Goal: Task Accomplishment & Management: Use online tool/utility

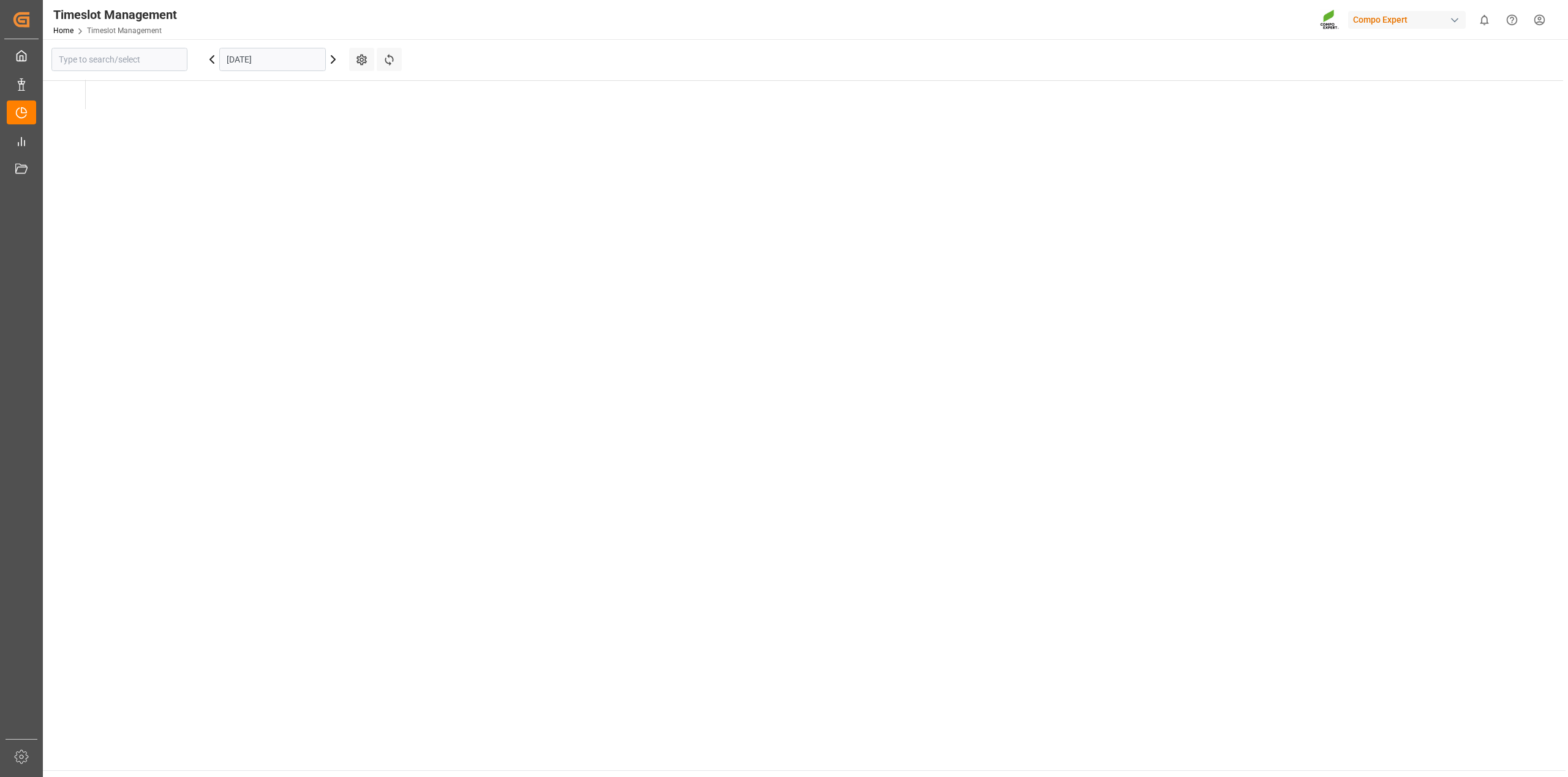
type input "Krefeld"
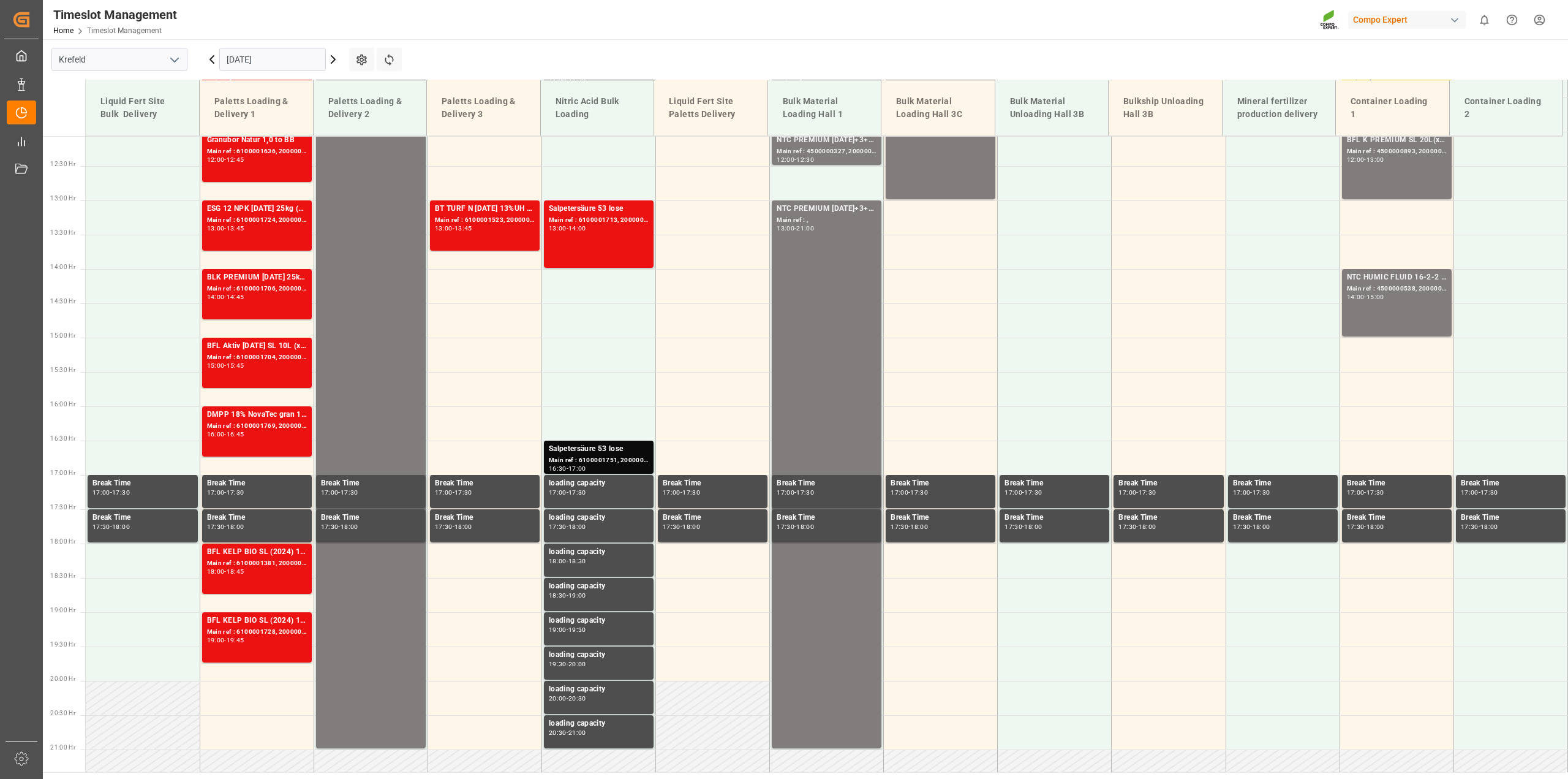
scroll to position [828, 0]
click at [264, 62] on input "09.09.2025" at bounding box center [272, 59] width 106 height 23
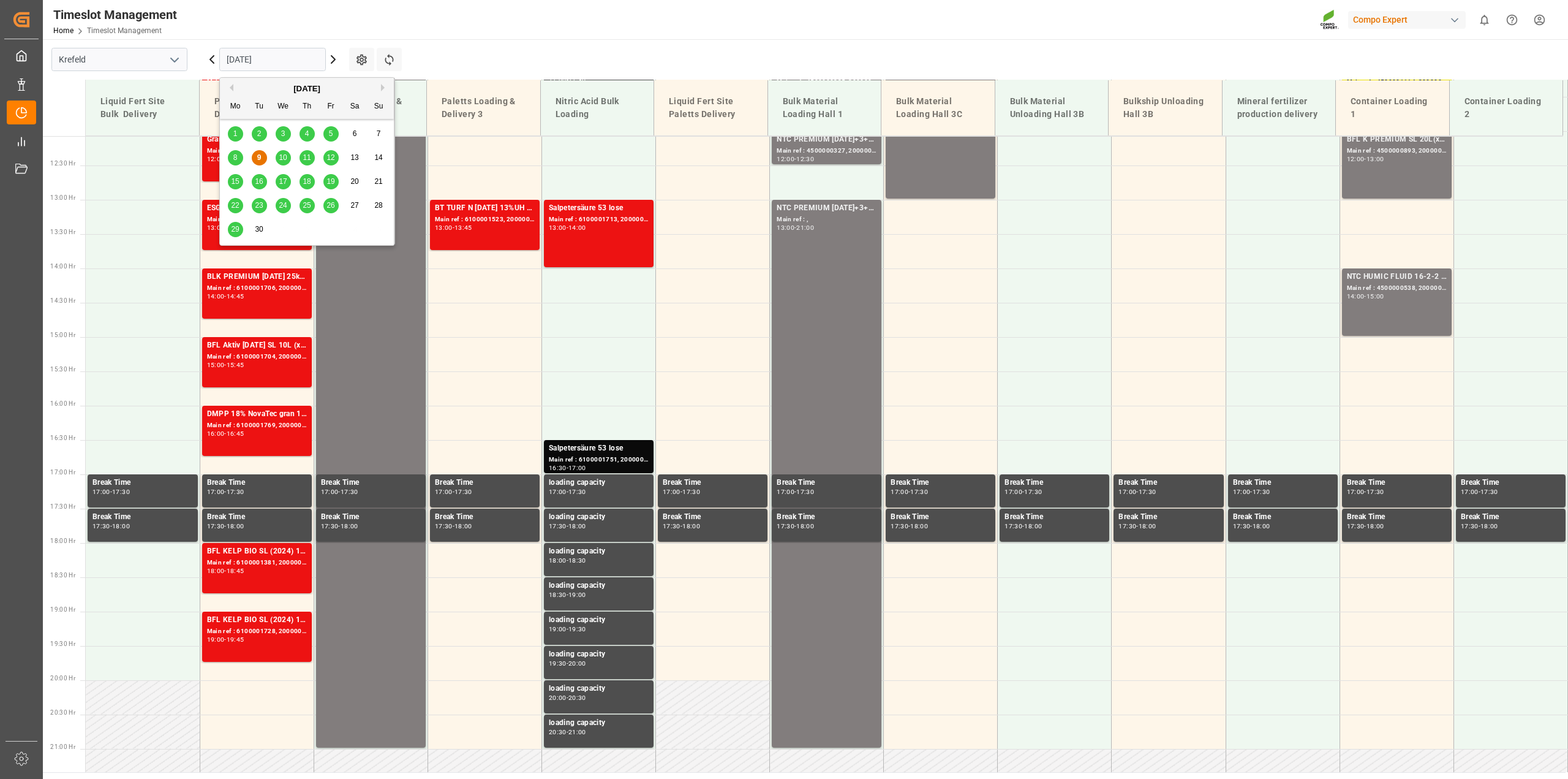
click at [310, 160] on span "11" at bounding box center [306, 157] width 8 height 8
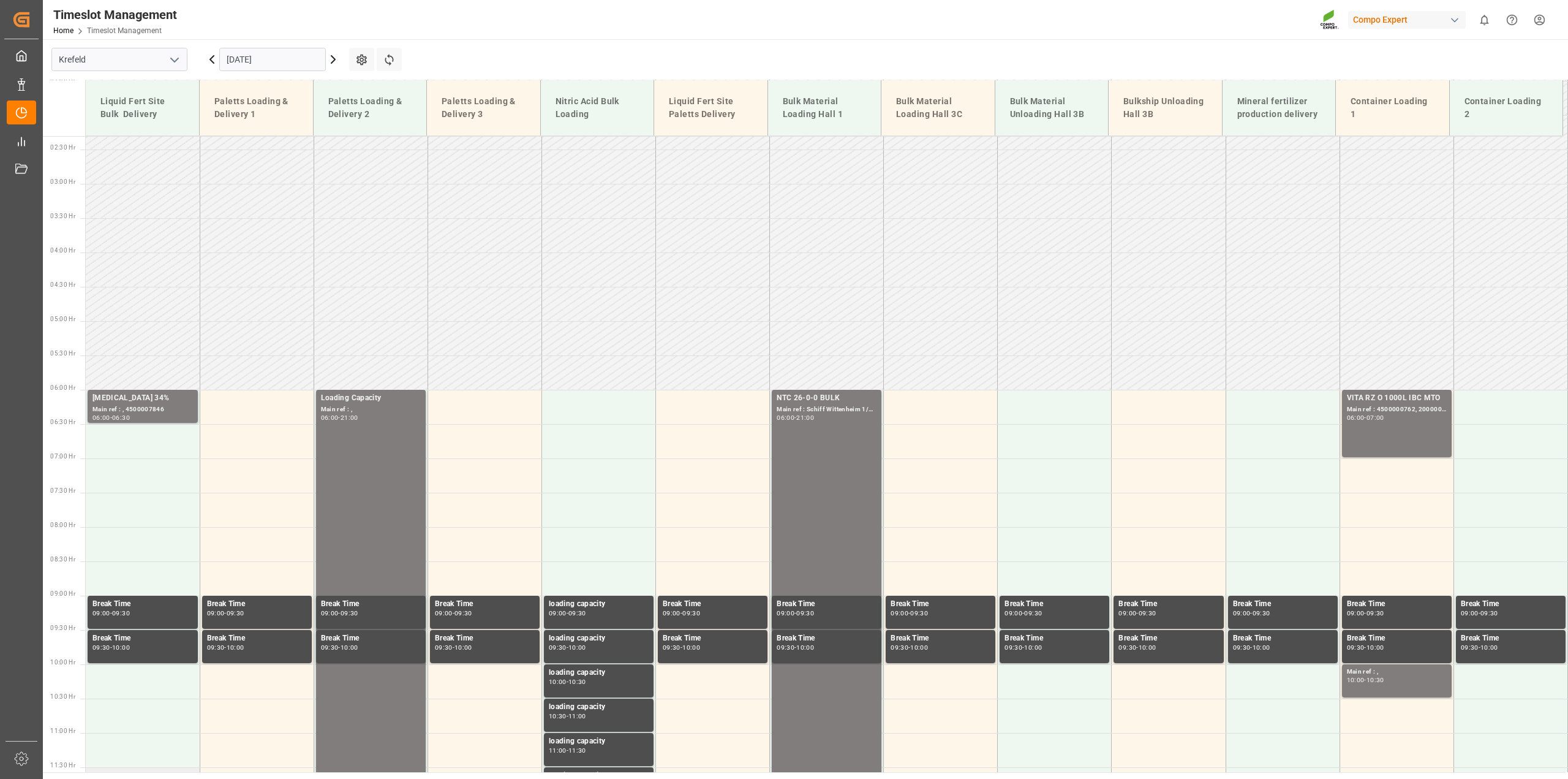
scroll to position [130, 0]
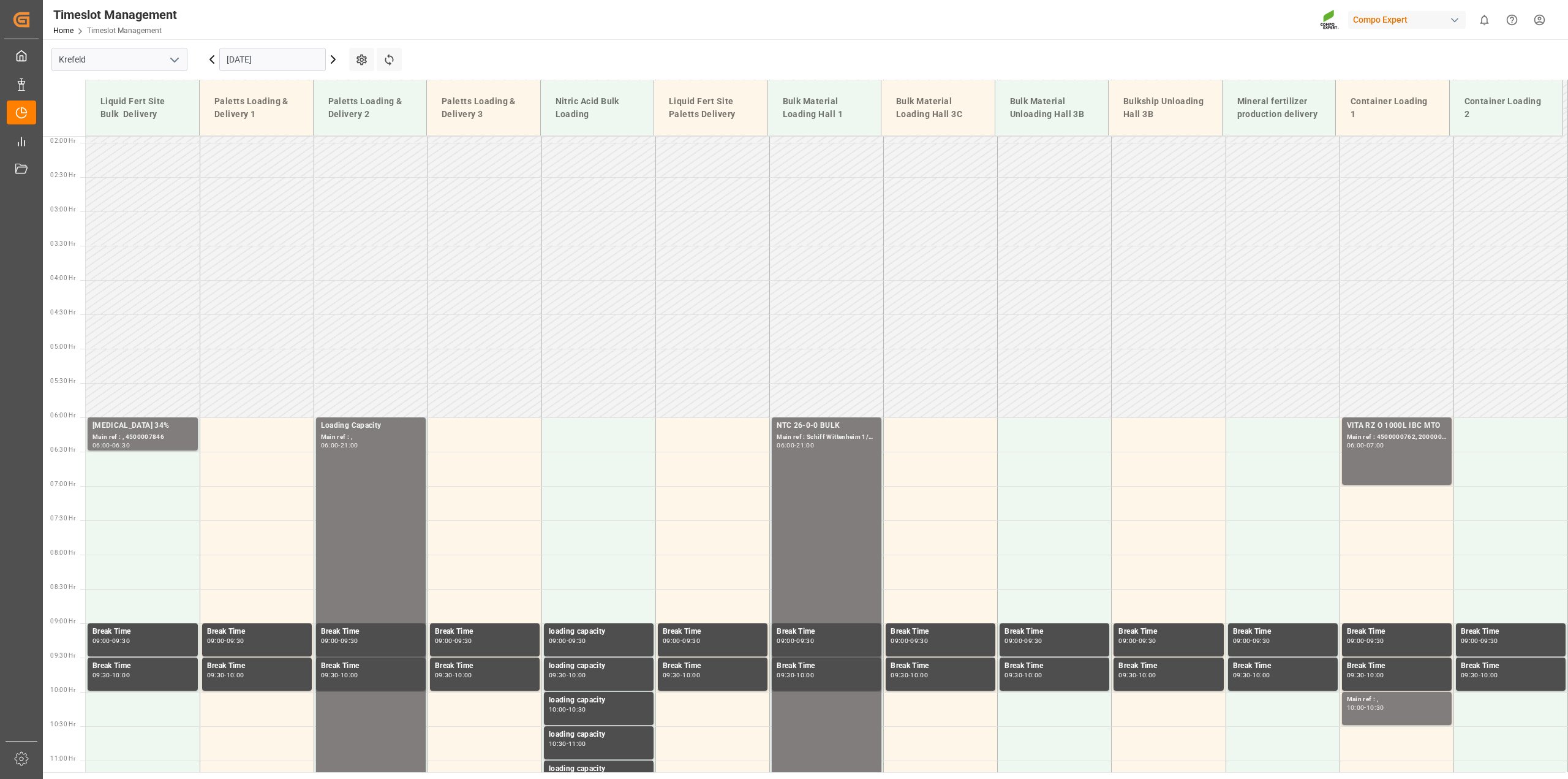
click at [230, 49] on input "11.09.2025" at bounding box center [272, 59] width 106 height 23
click at [208, 59] on icon at bounding box center [212, 60] width 15 height 15
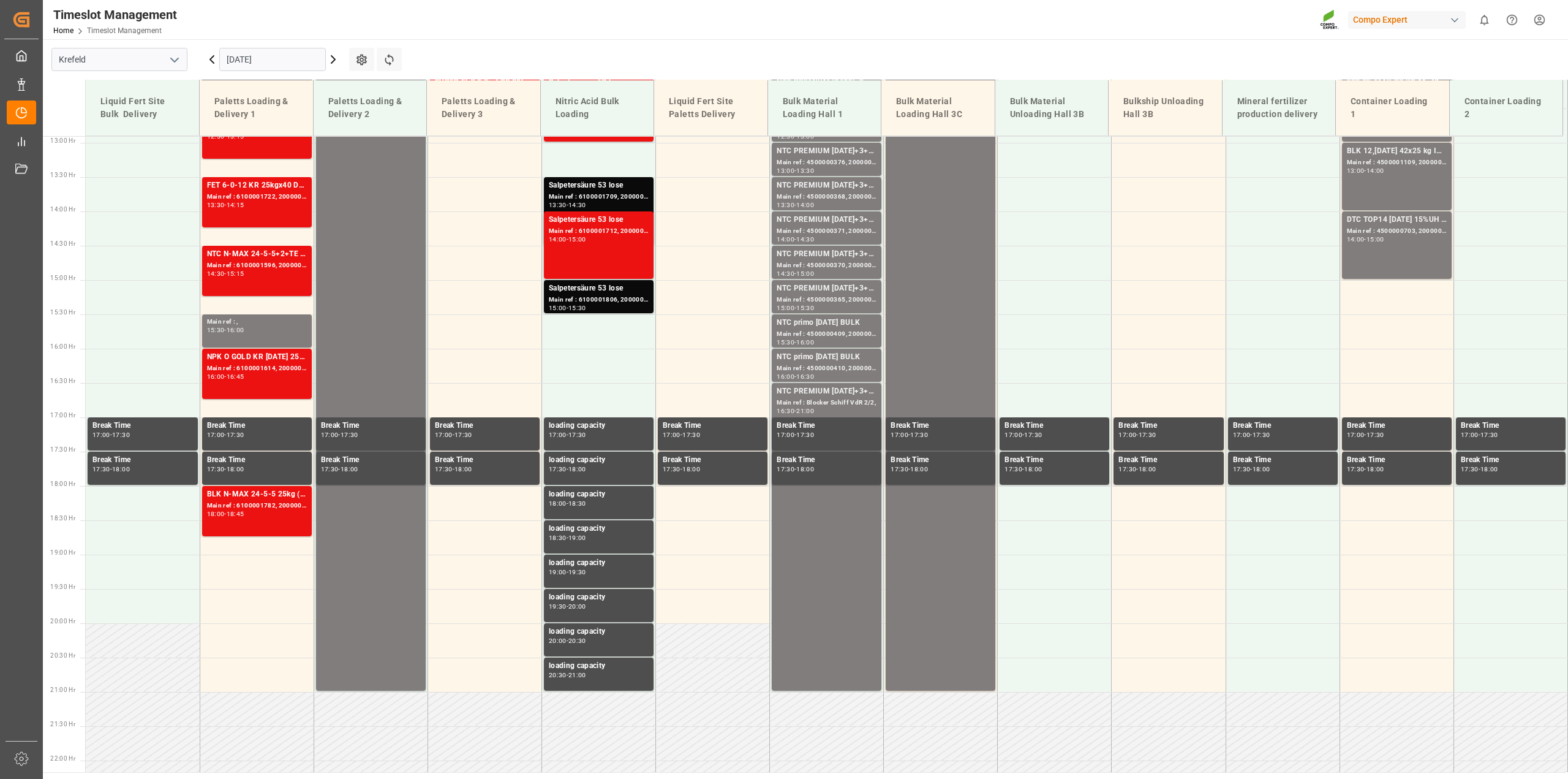
scroll to position [897, 0]
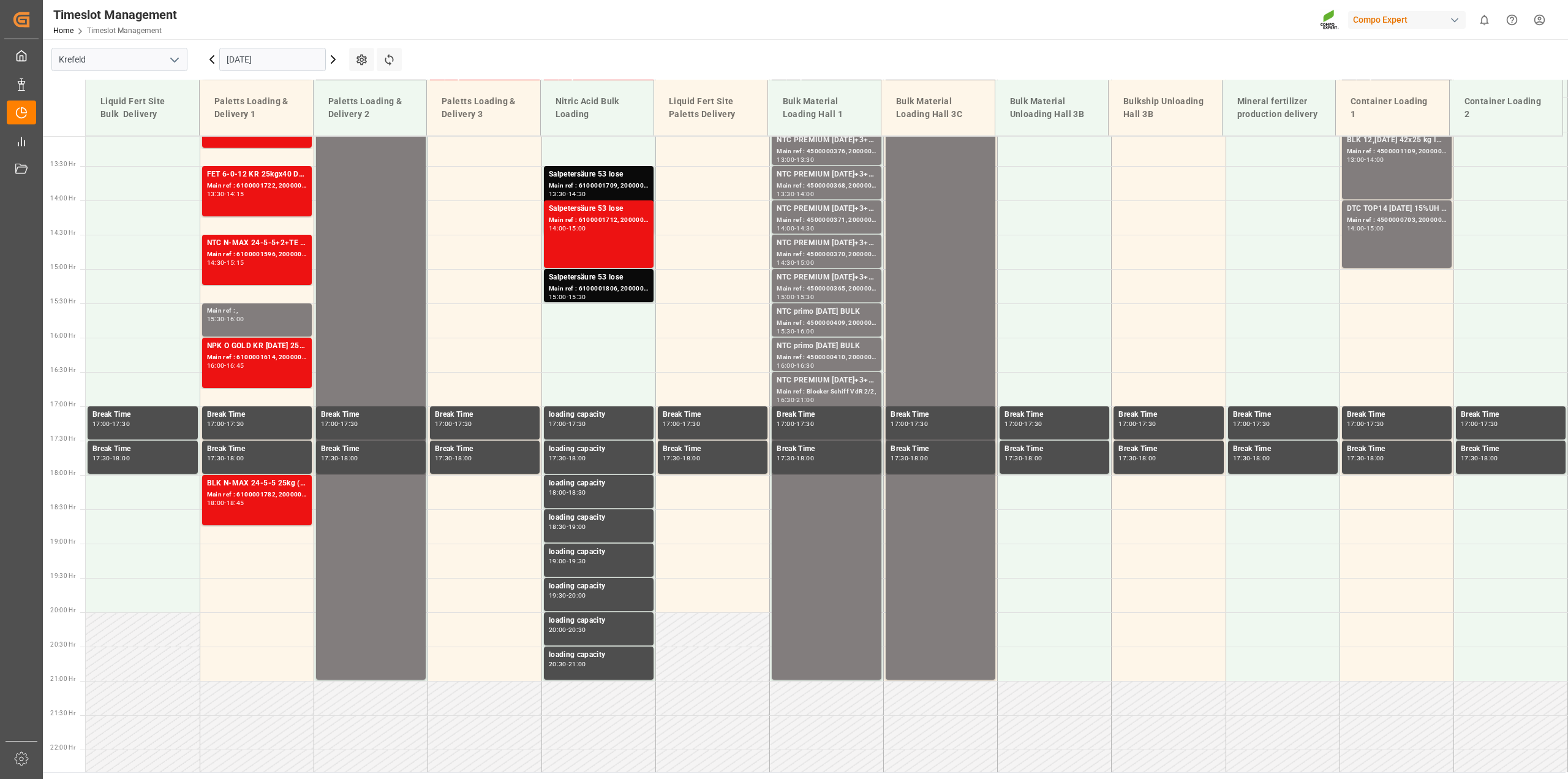
click at [212, 57] on icon at bounding box center [212, 60] width 4 height 7
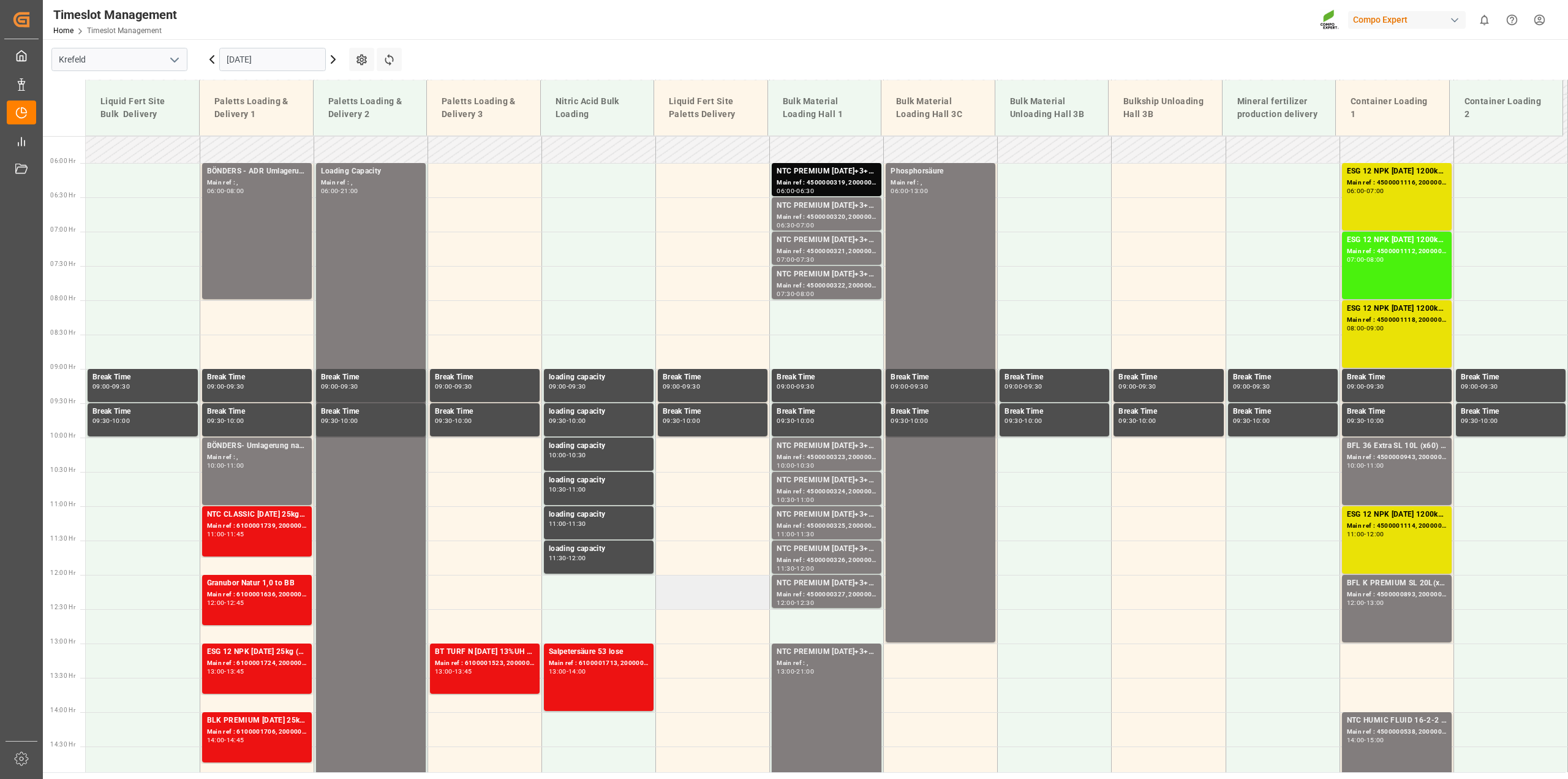
scroll to position [590, 0]
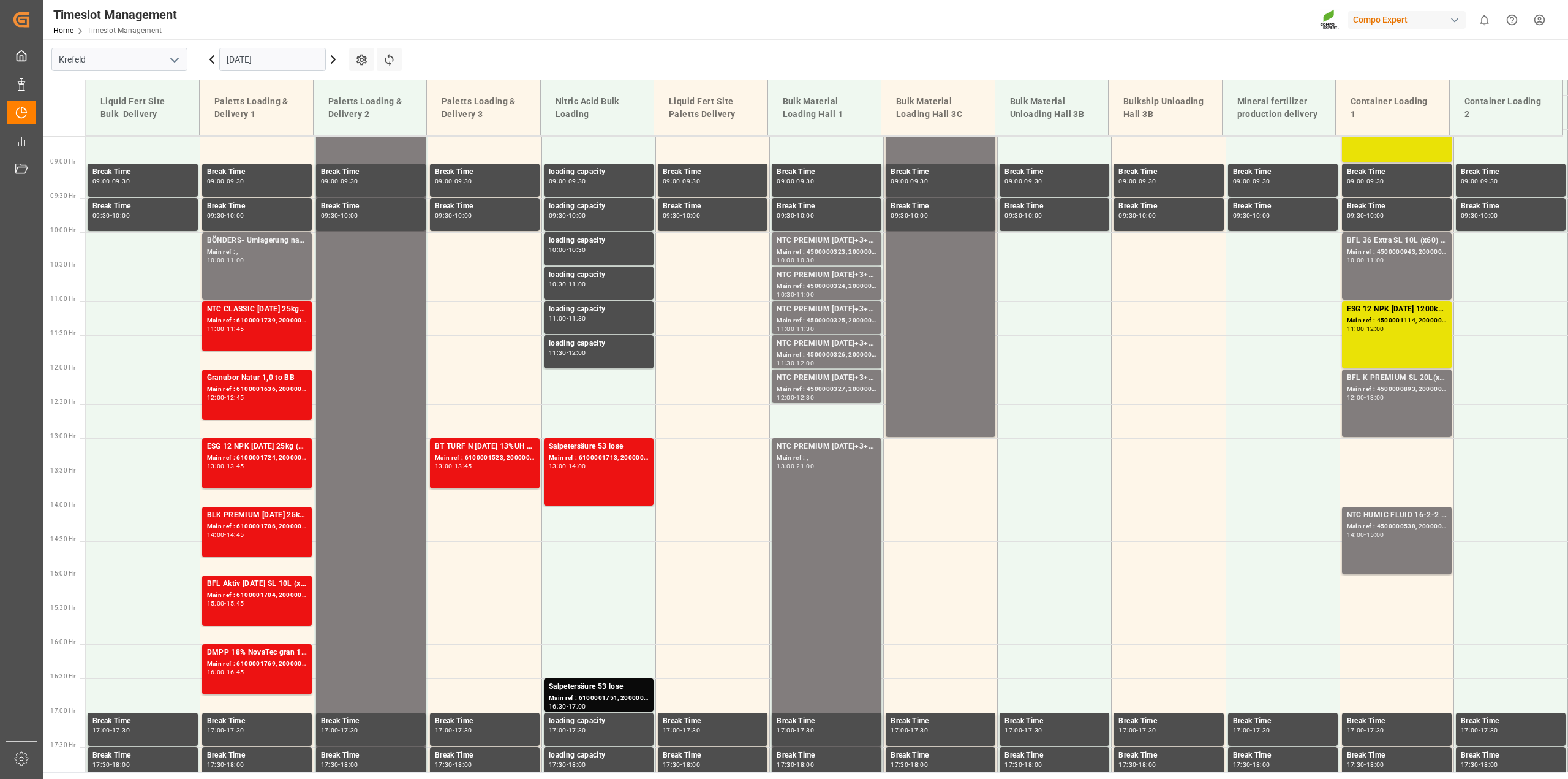
click at [334, 56] on icon at bounding box center [333, 60] width 15 height 15
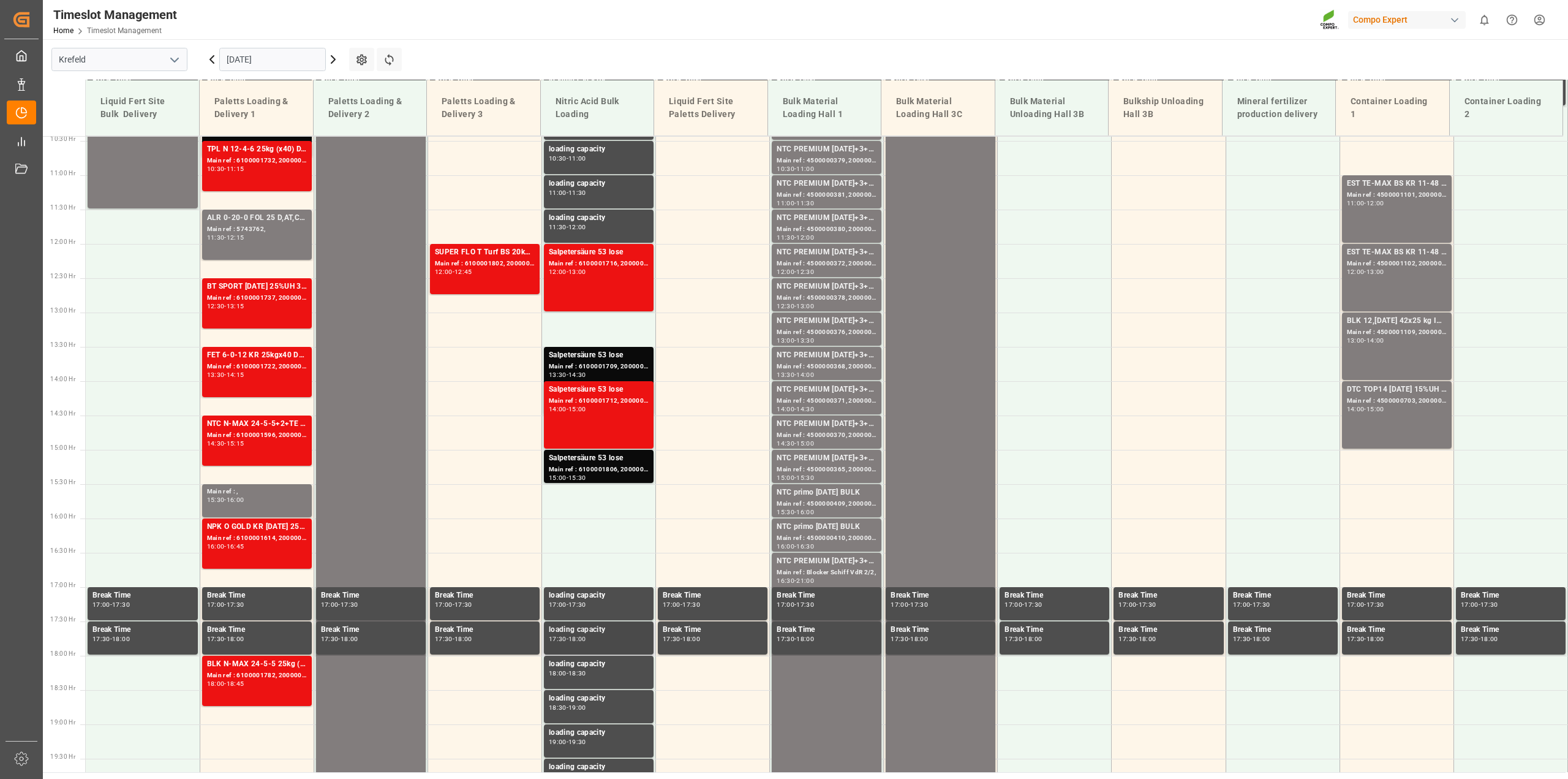
scroll to position [743, 0]
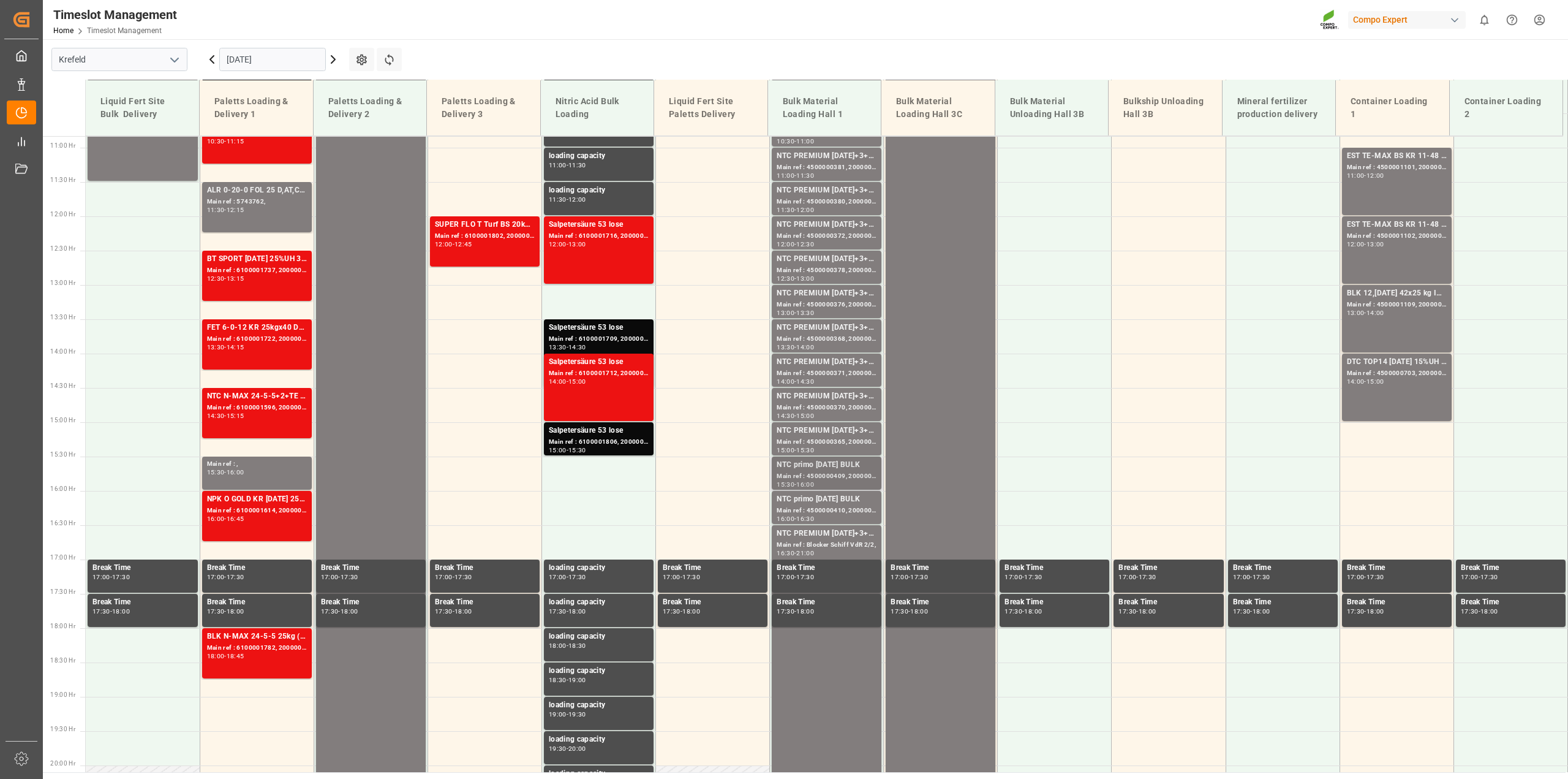
click at [829, 474] on div "Main ref : 4500000409, 2000000327" at bounding box center [826, 476] width 100 height 10
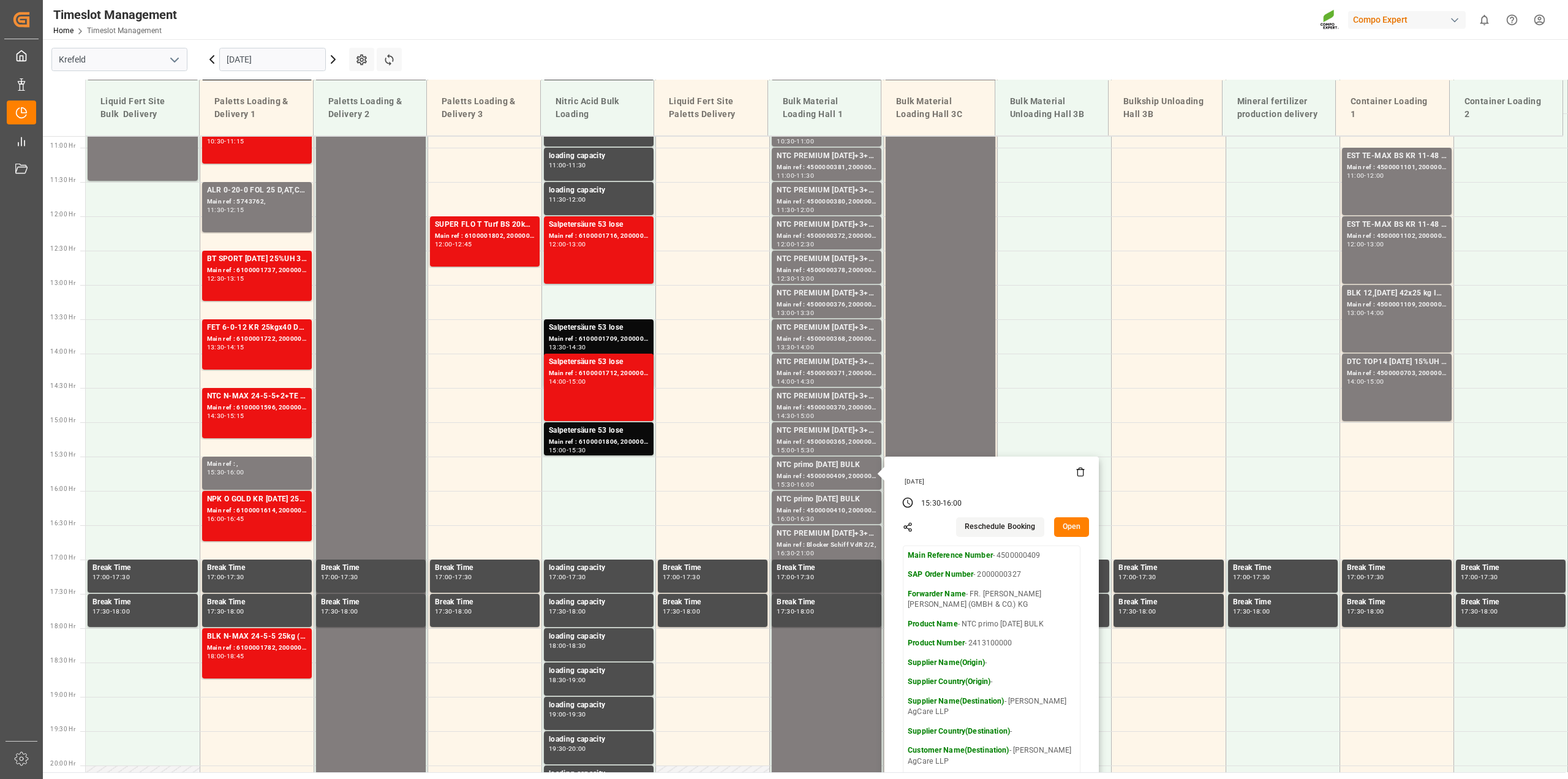
scroll to position [897, 0]
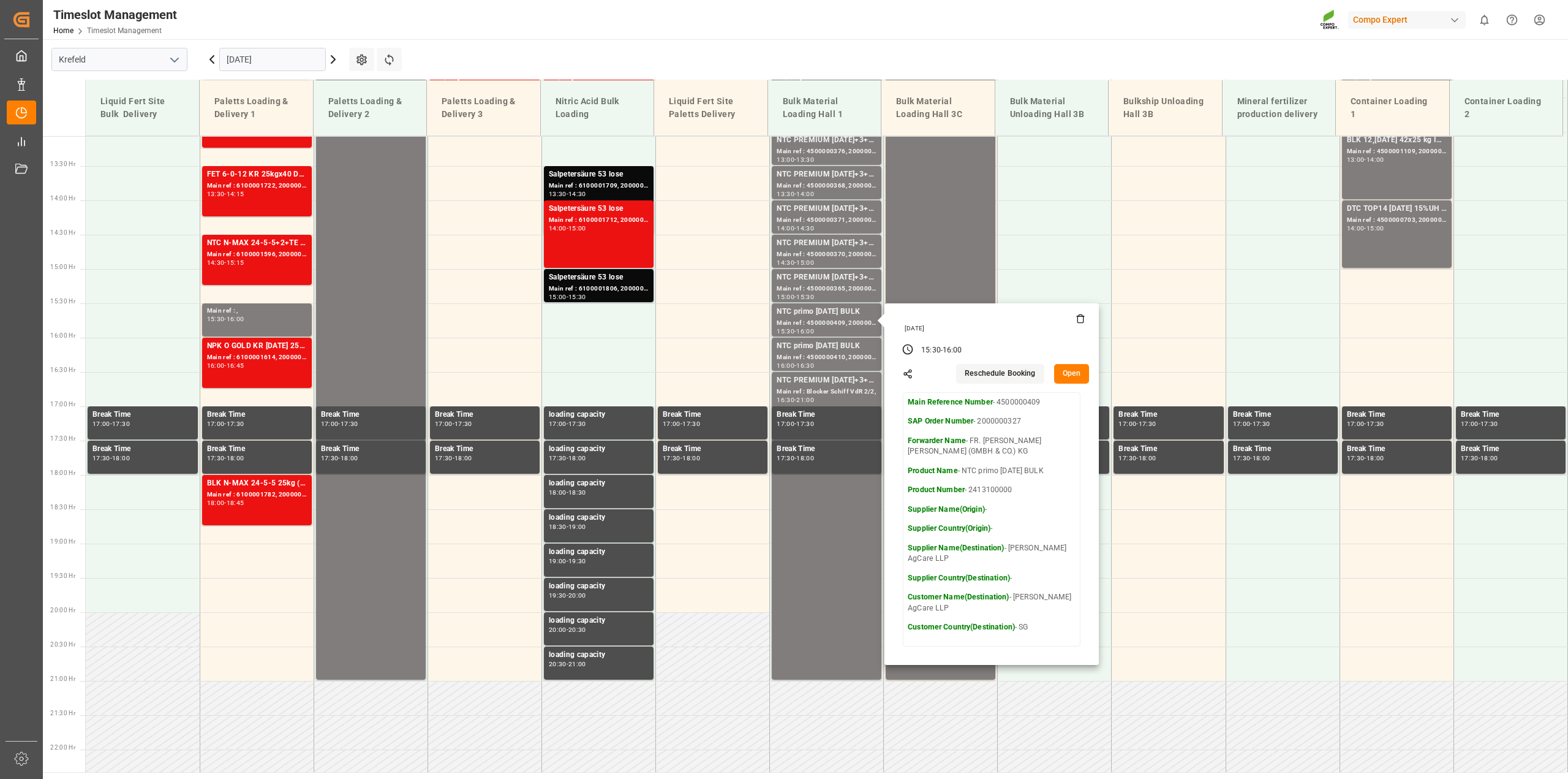
click at [1073, 371] on button "Open" at bounding box center [1072, 373] width 36 height 19
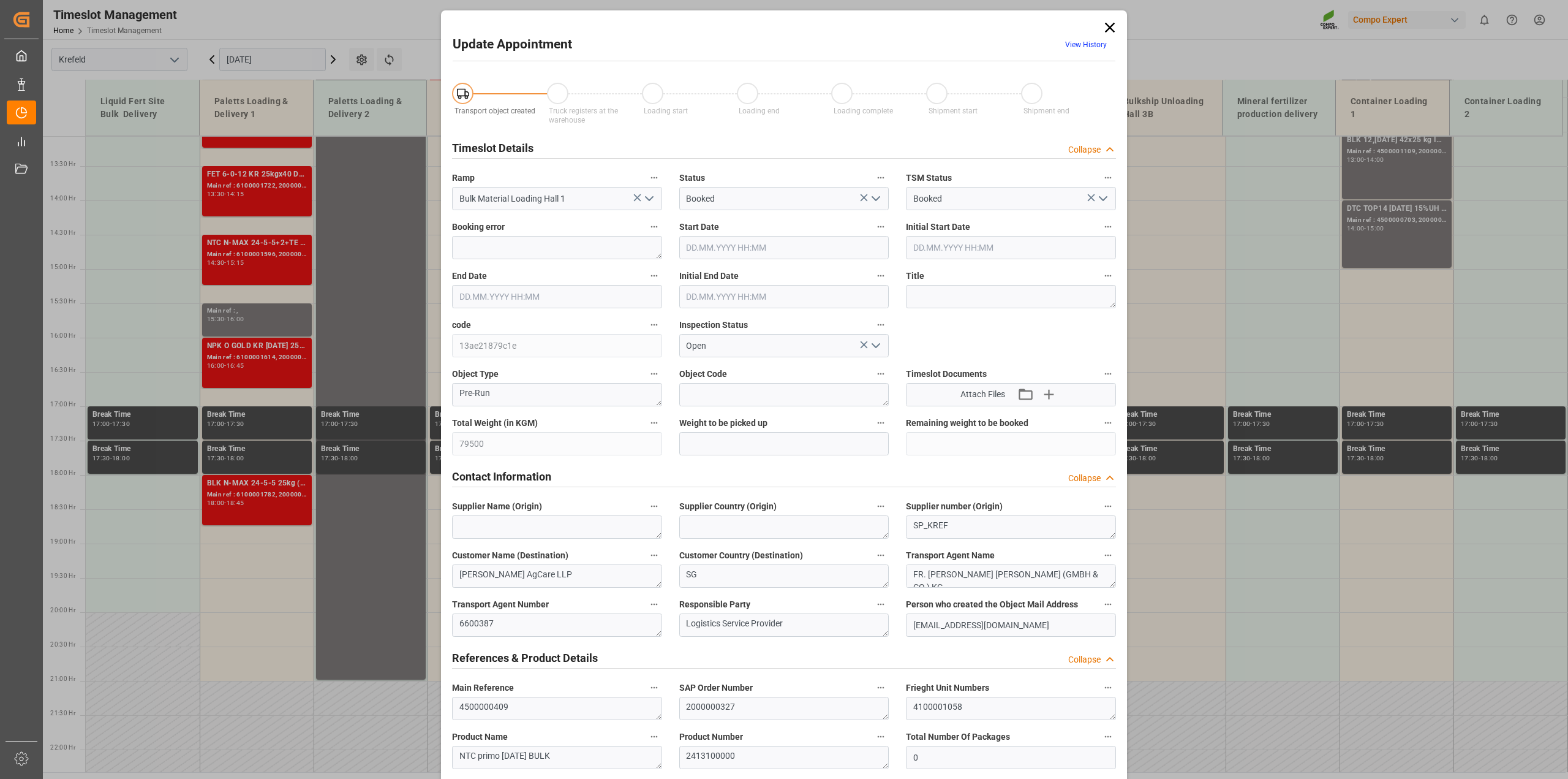
type input "79500"
type input "0"
type input "10.09.2025 15:30"
type input "10.09.2025 16:00"
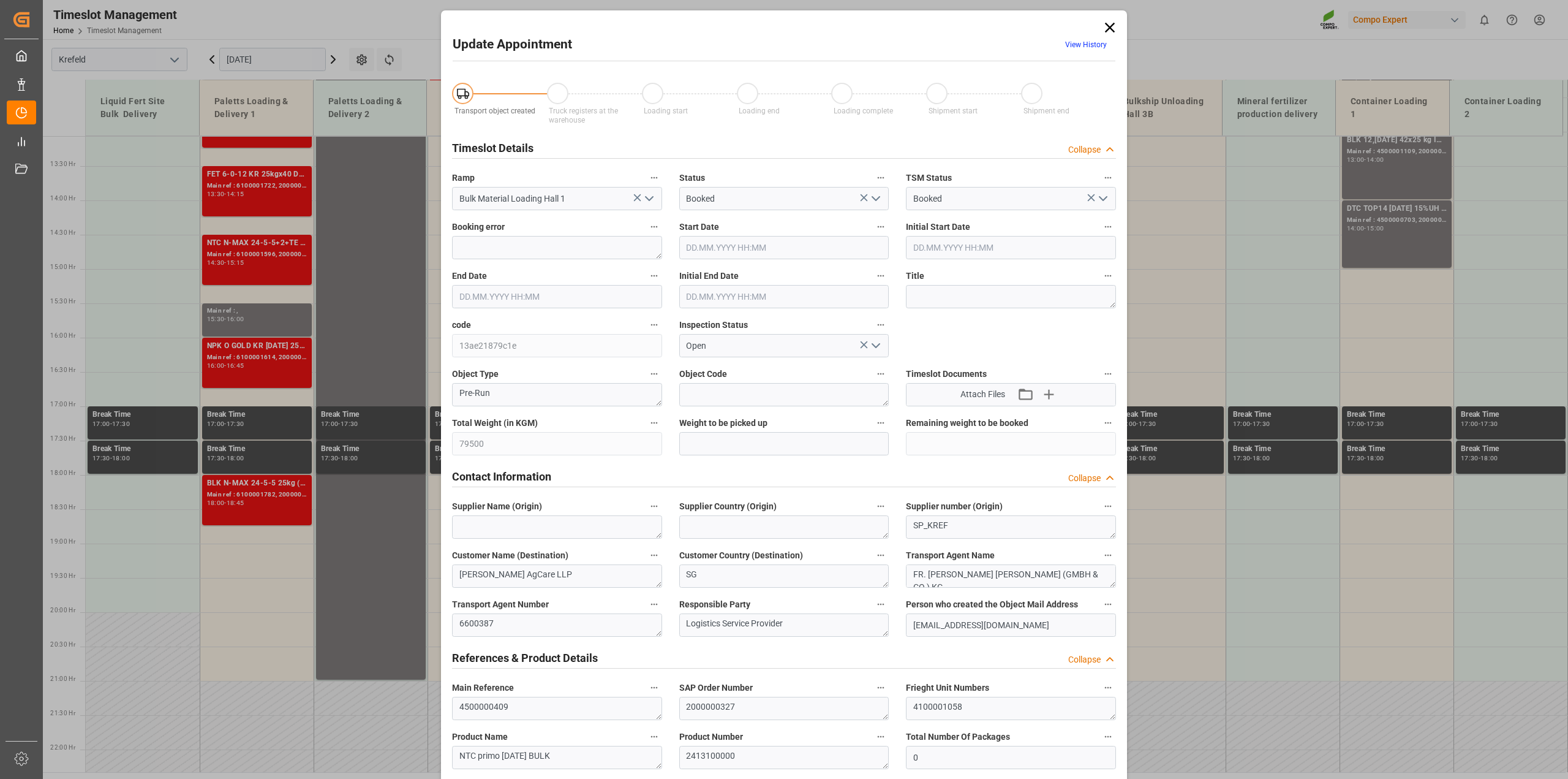
type input "10.09.2025 16:00"
type input "01.09.2025 14:12"
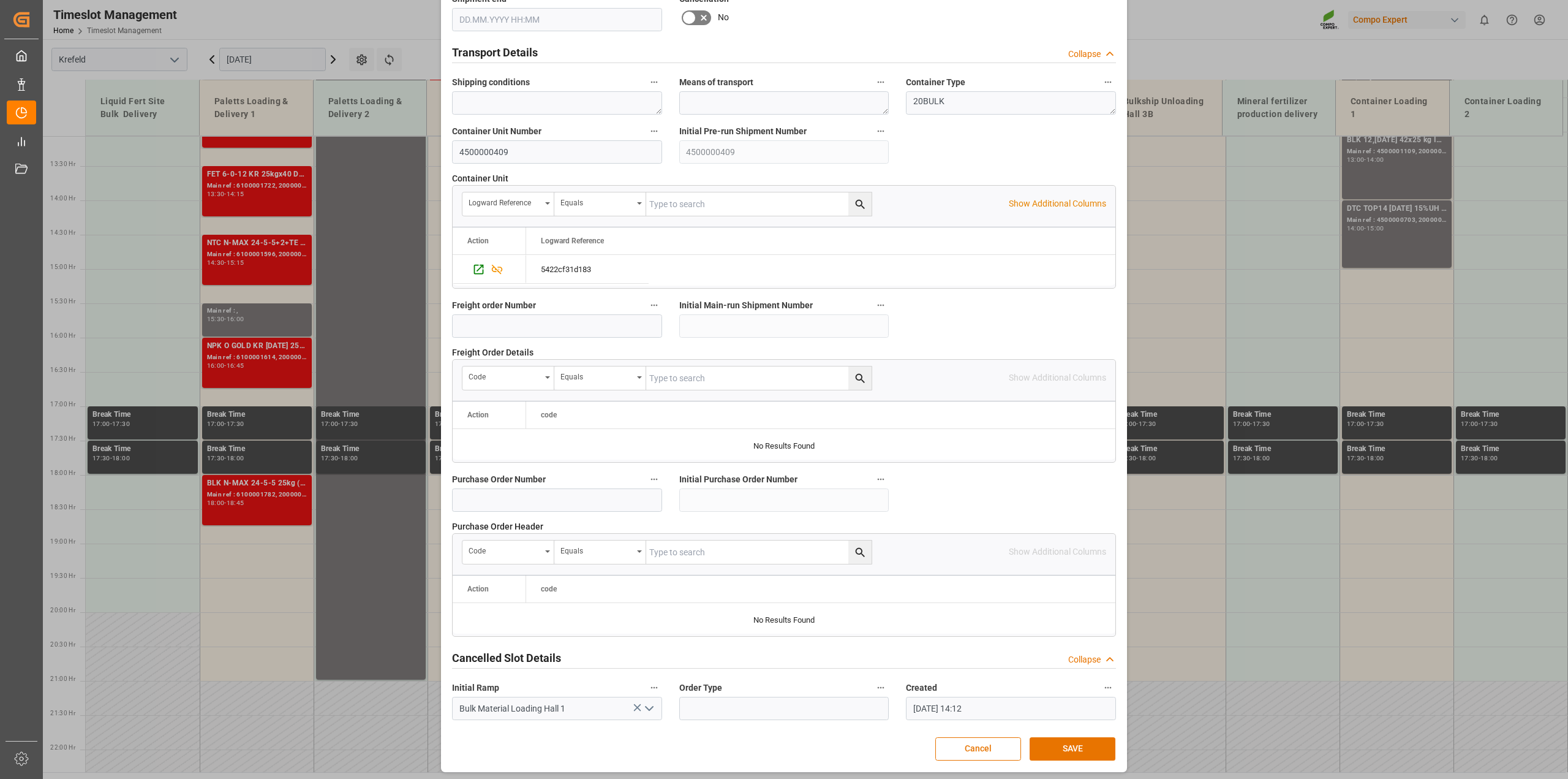
scroll to position [924, 0]
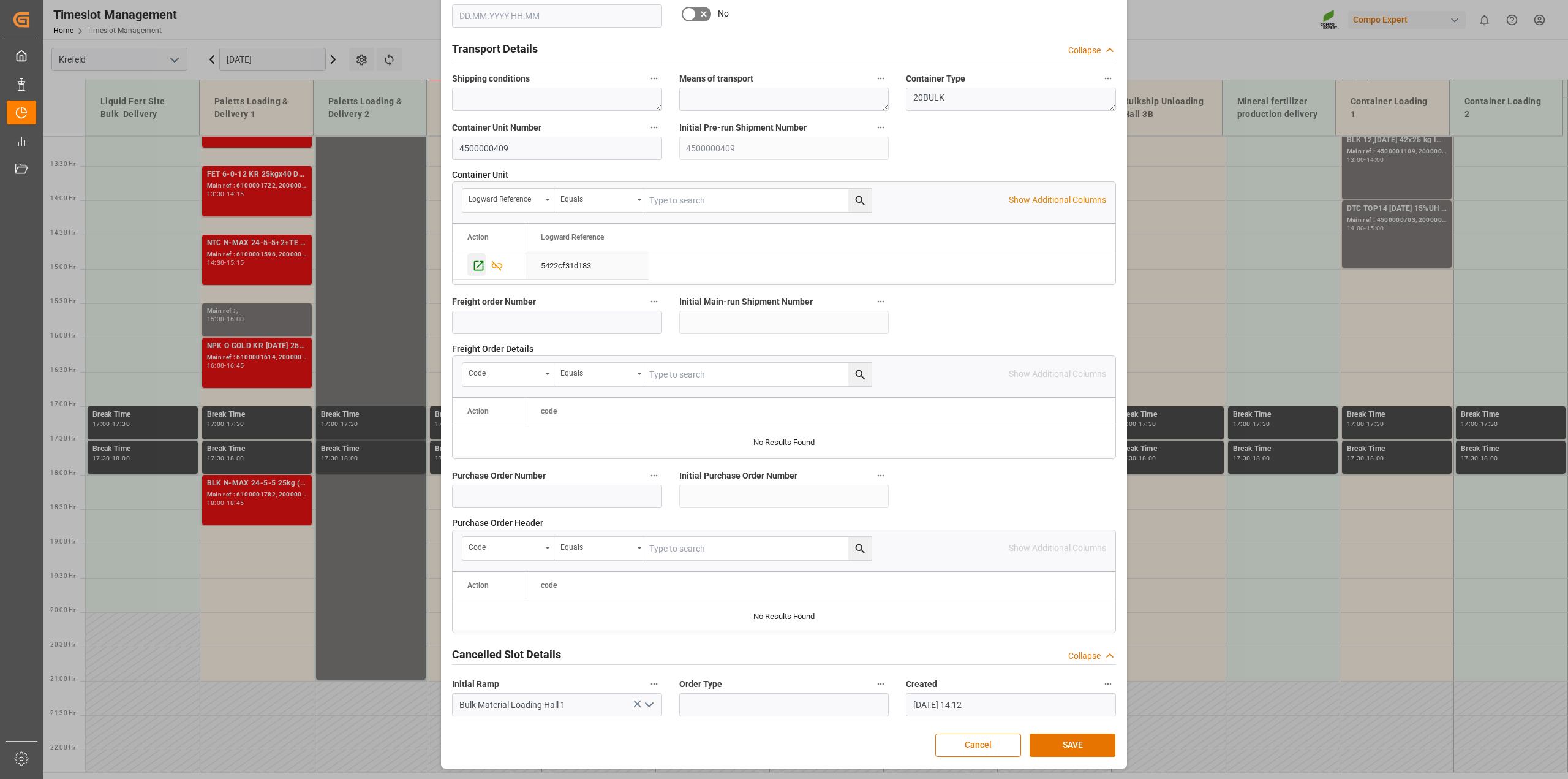
click at [476, 264] on icon "Press SPACE to select this row." at bounding box center [479, 265] width 10 height 10
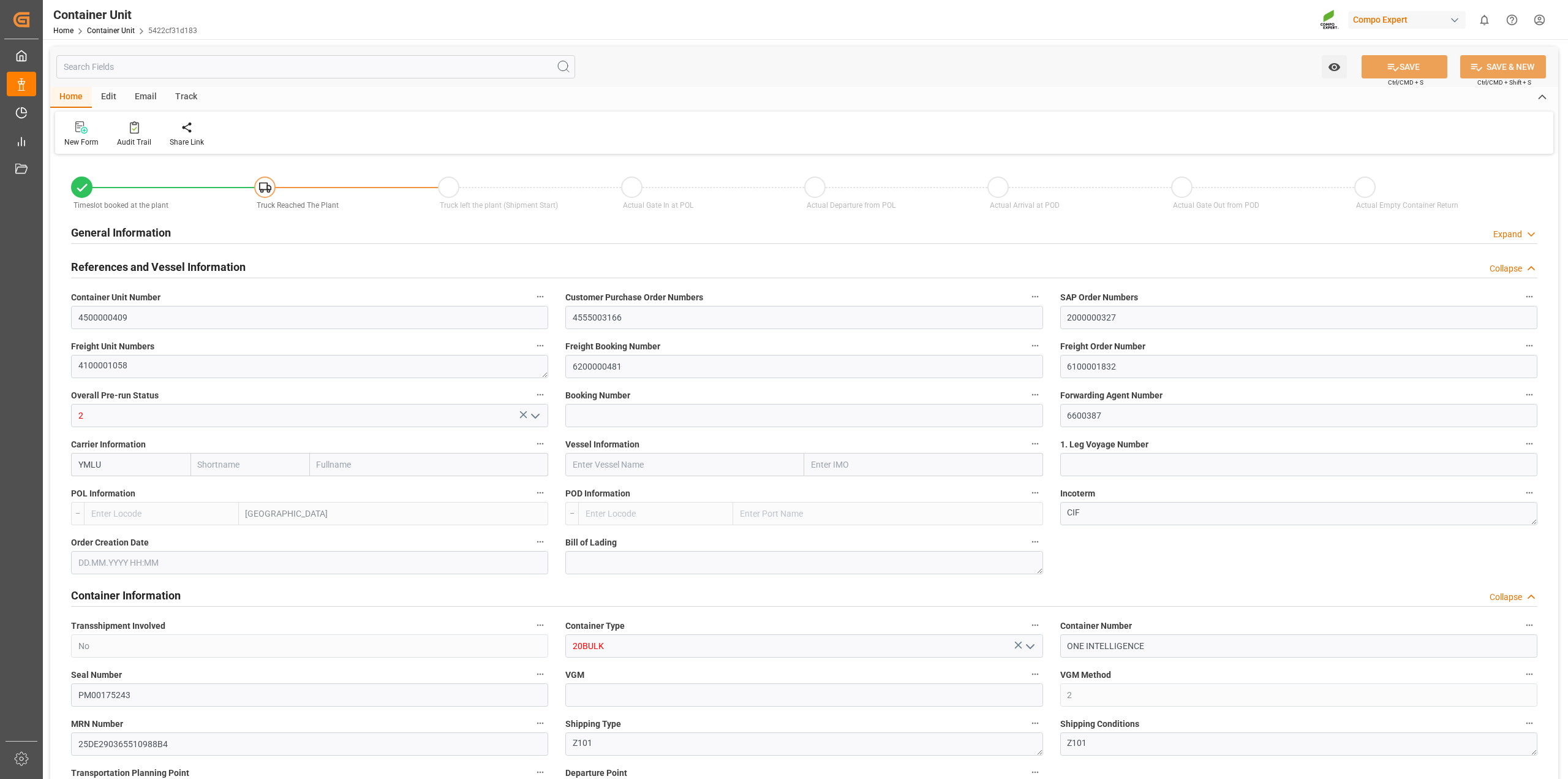
type input "[PERSON_NAME]"
type input "[PERSON_NAME] Marine Transport Corp."
type input "BEANR"
type input "VNVTG"
type input "0"
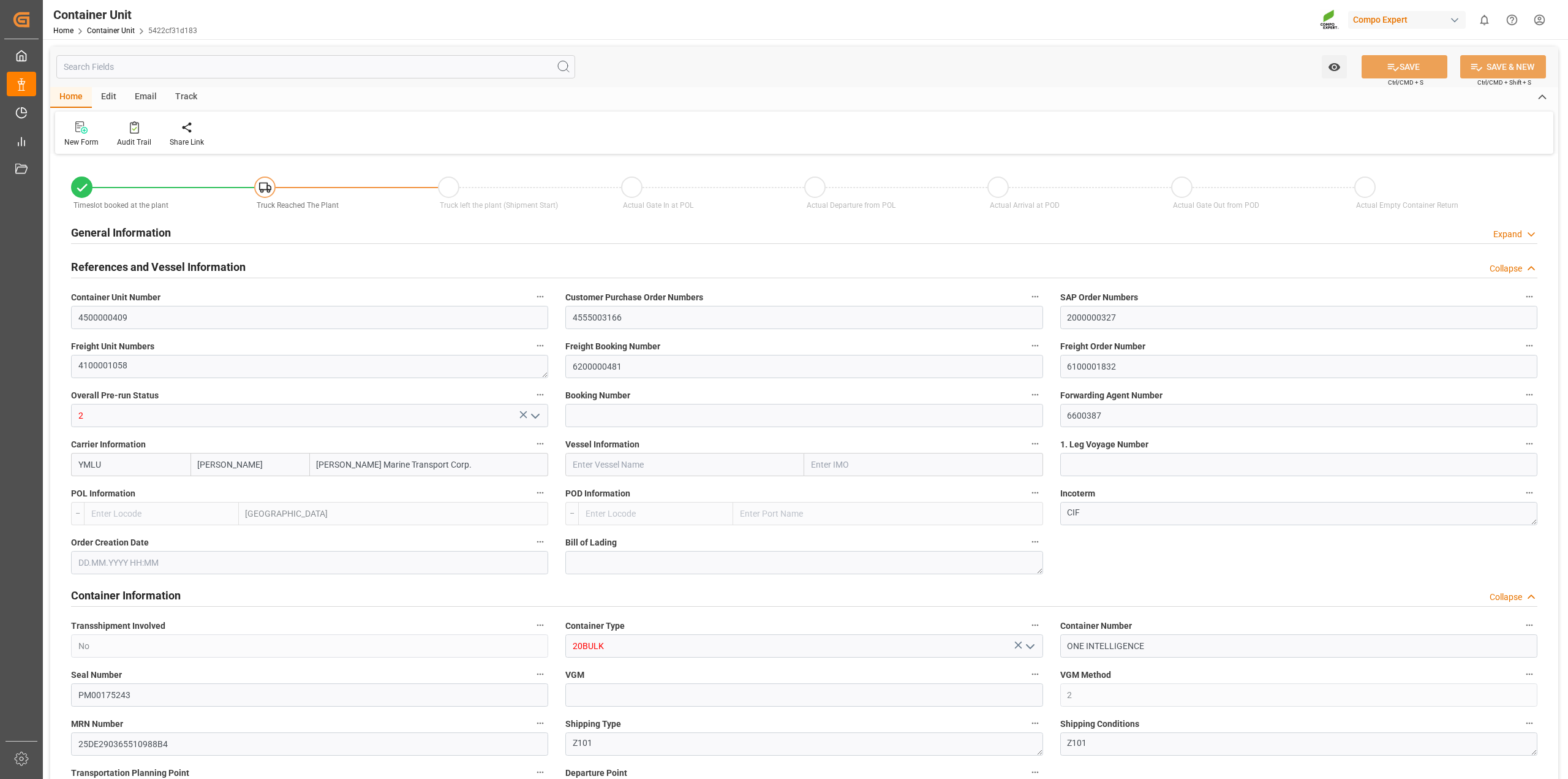
type input "0"
type input "79500"
type input "[DATE]"
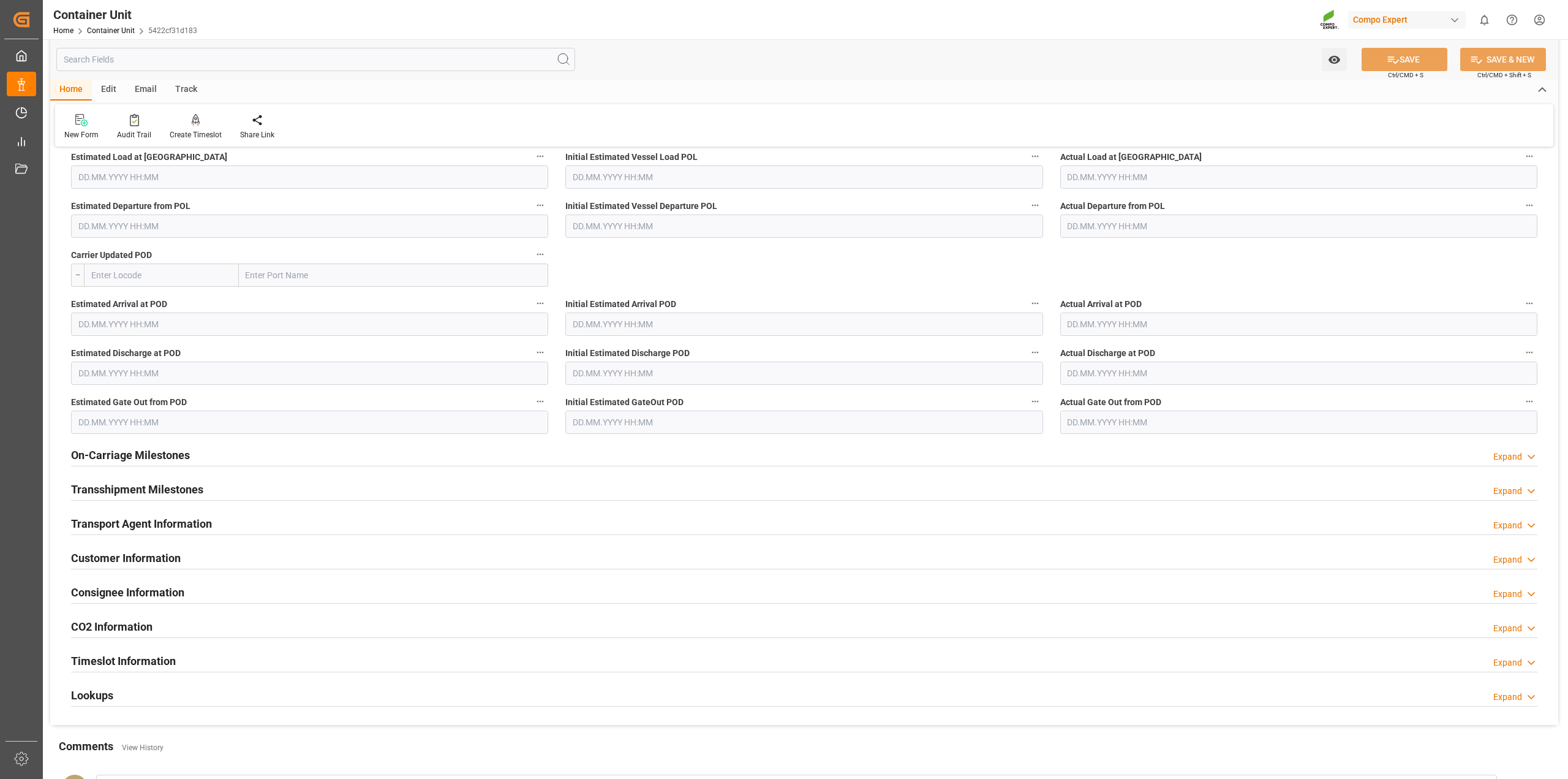
scroll to position [1563, 0]
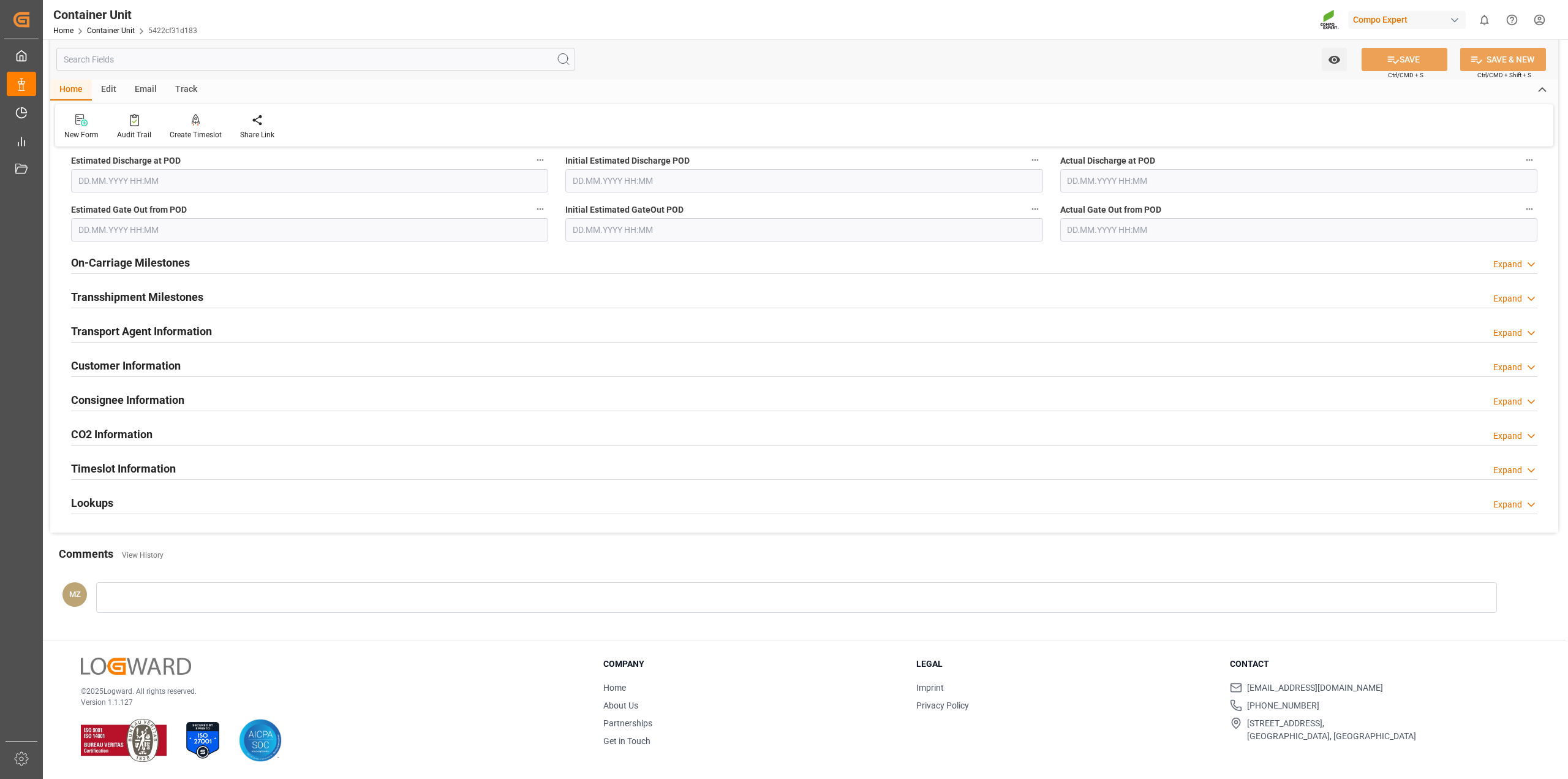
click at [178, 499] on div "Lookups Expand" at bounding box center [804, 501] width 1466 height 23
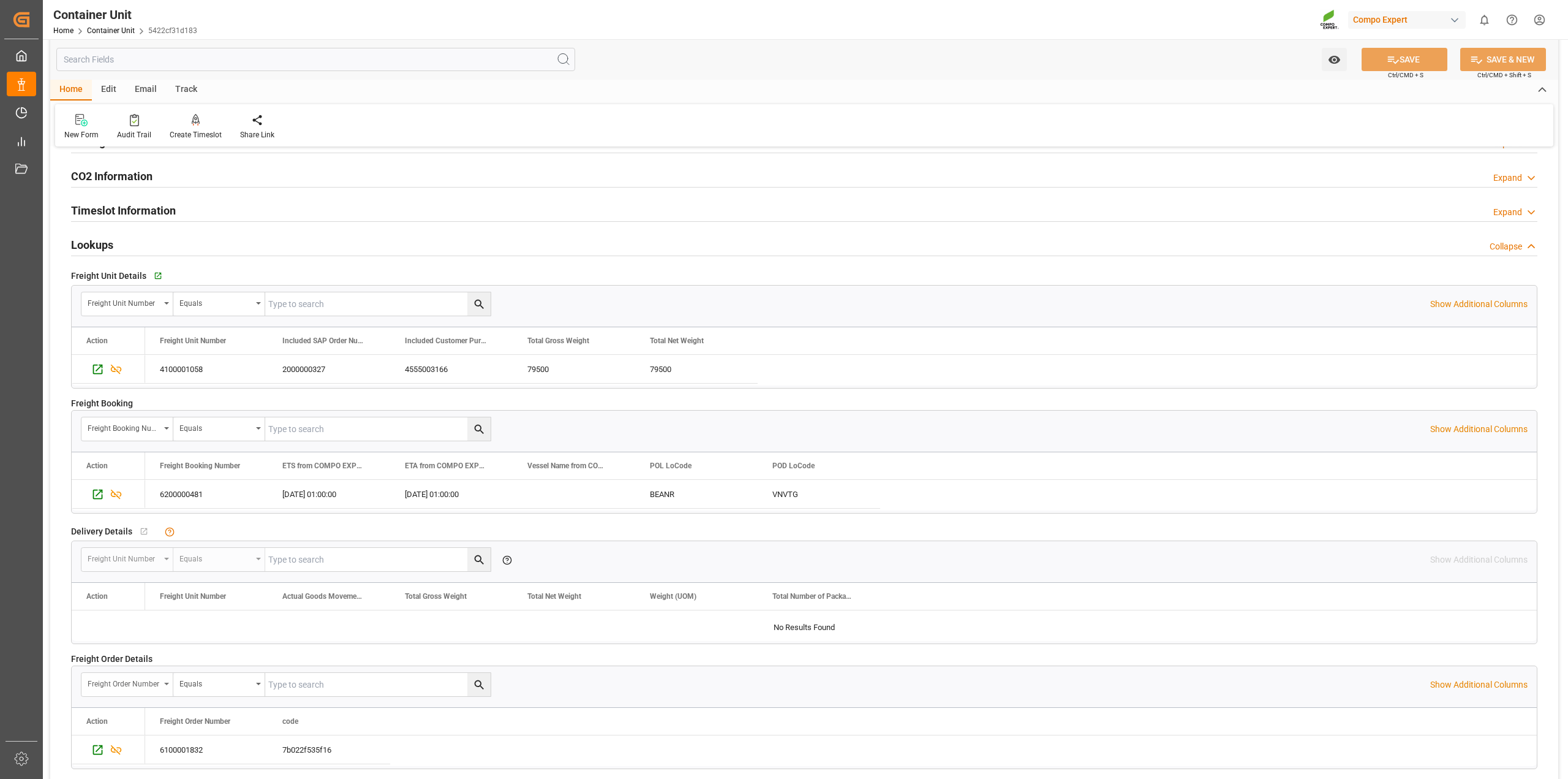
scroll to position [1794, 0]
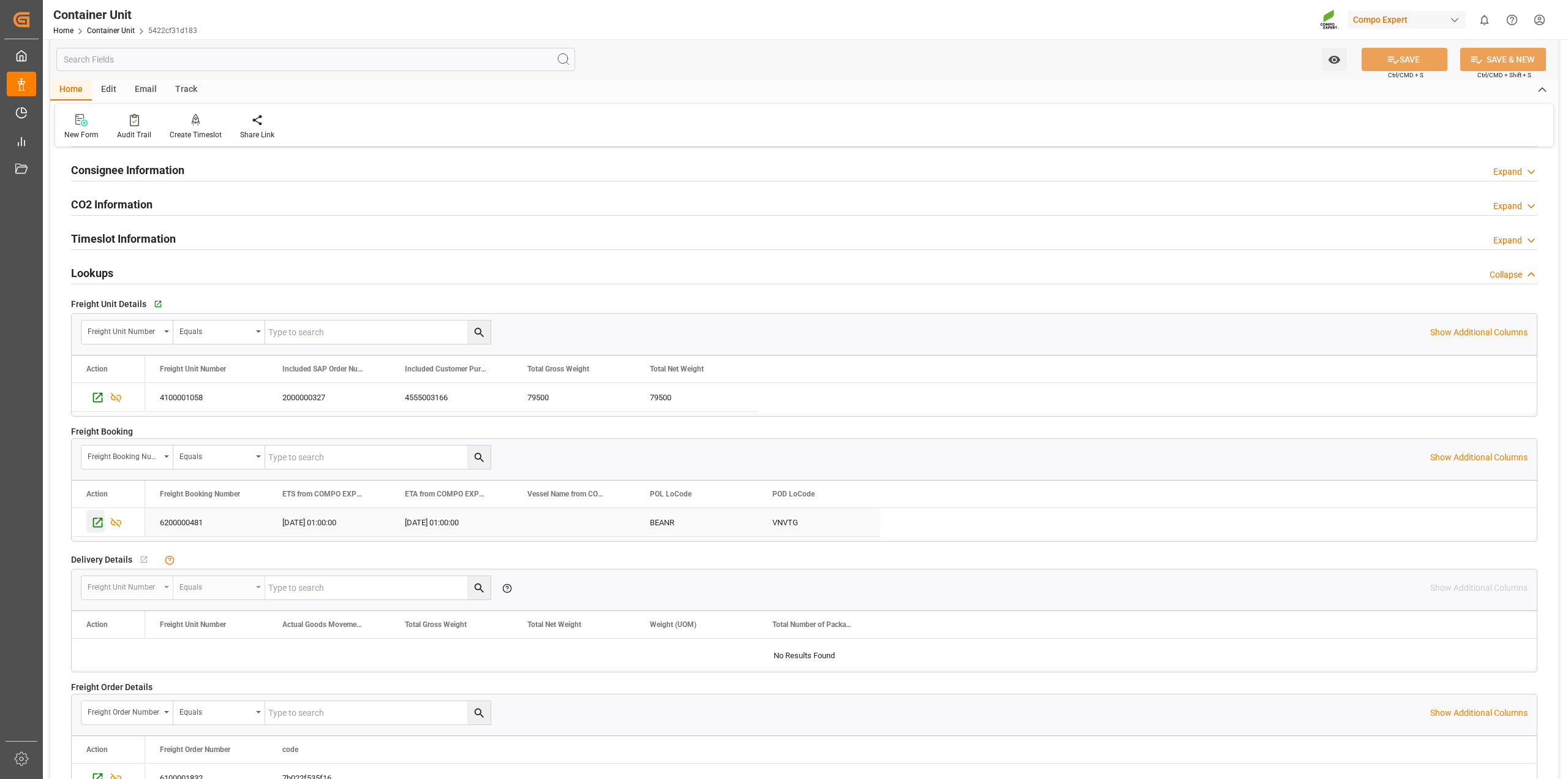
click at [93, 525] on icon "Press SPACE to select this row." at bounding box center [98, 522] width 10 height 10
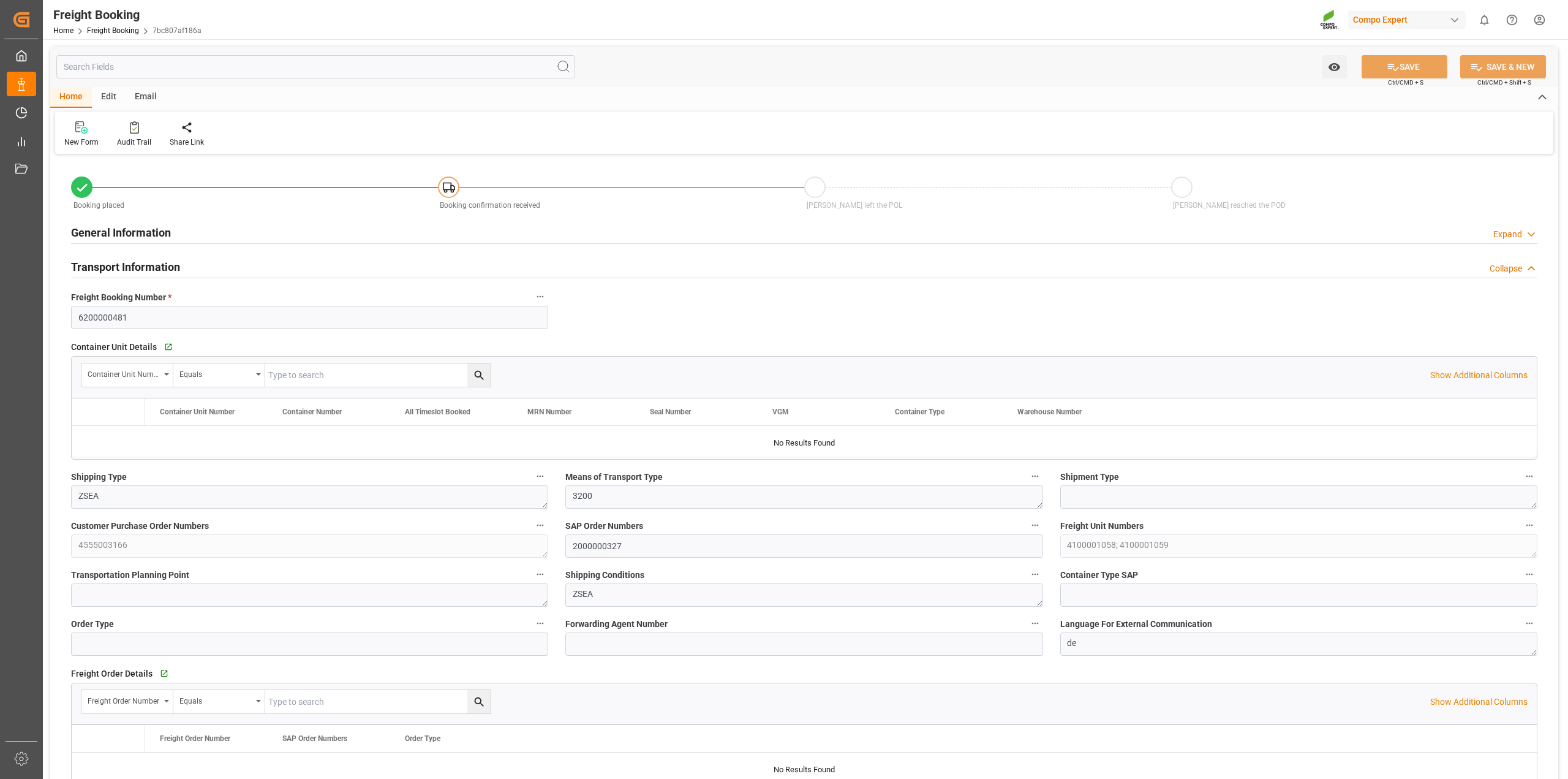
type input "BEANR"
type input "VNVTG"
type input "0"
type input "132500"
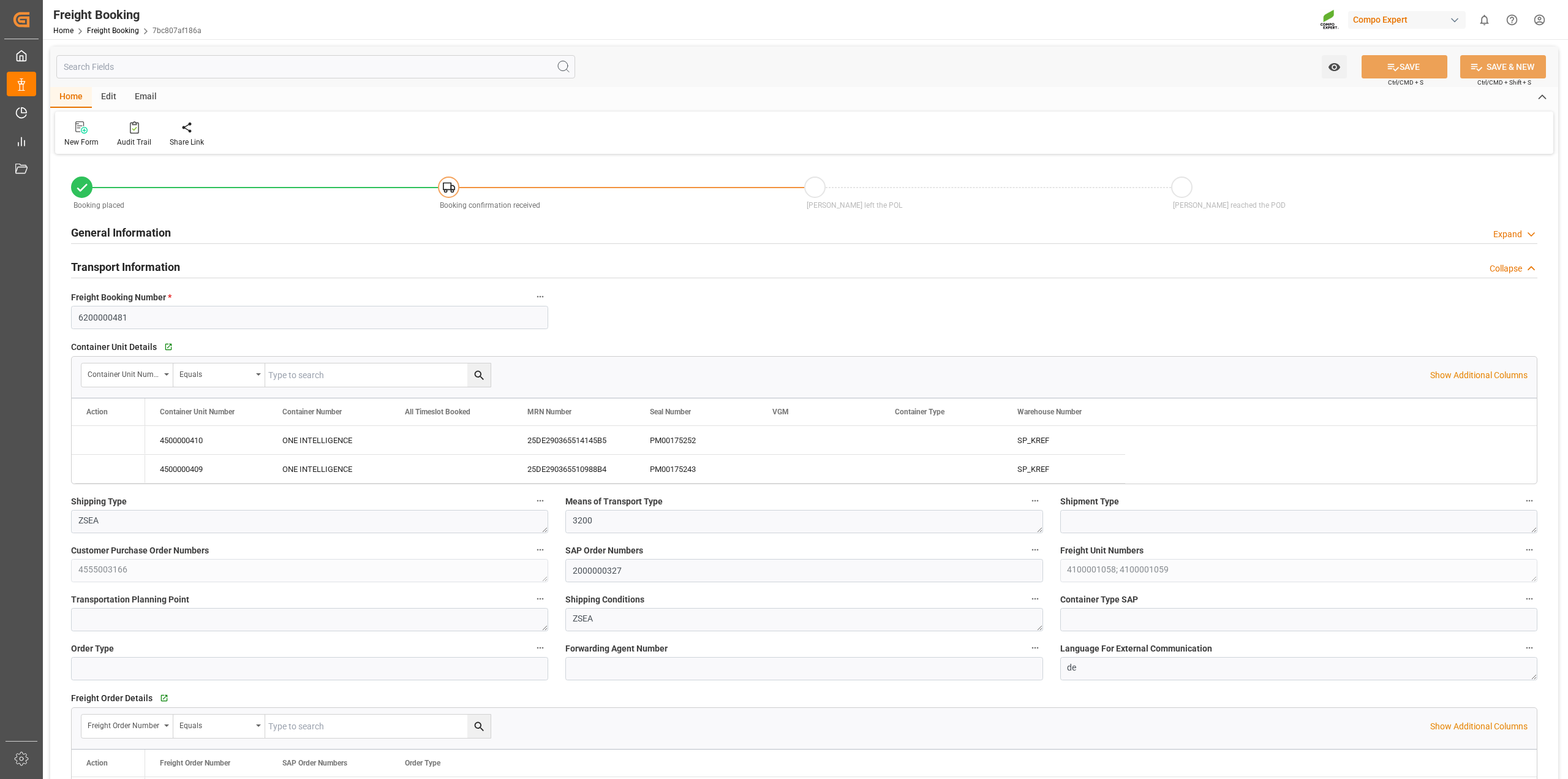
type input "30.07.2025 01:00"
type input "20.09.2025 01:00"
type input "08.10.2025 01:00"
type input "14.08.2025 13:15"
type input "22.08.2025 08:19"
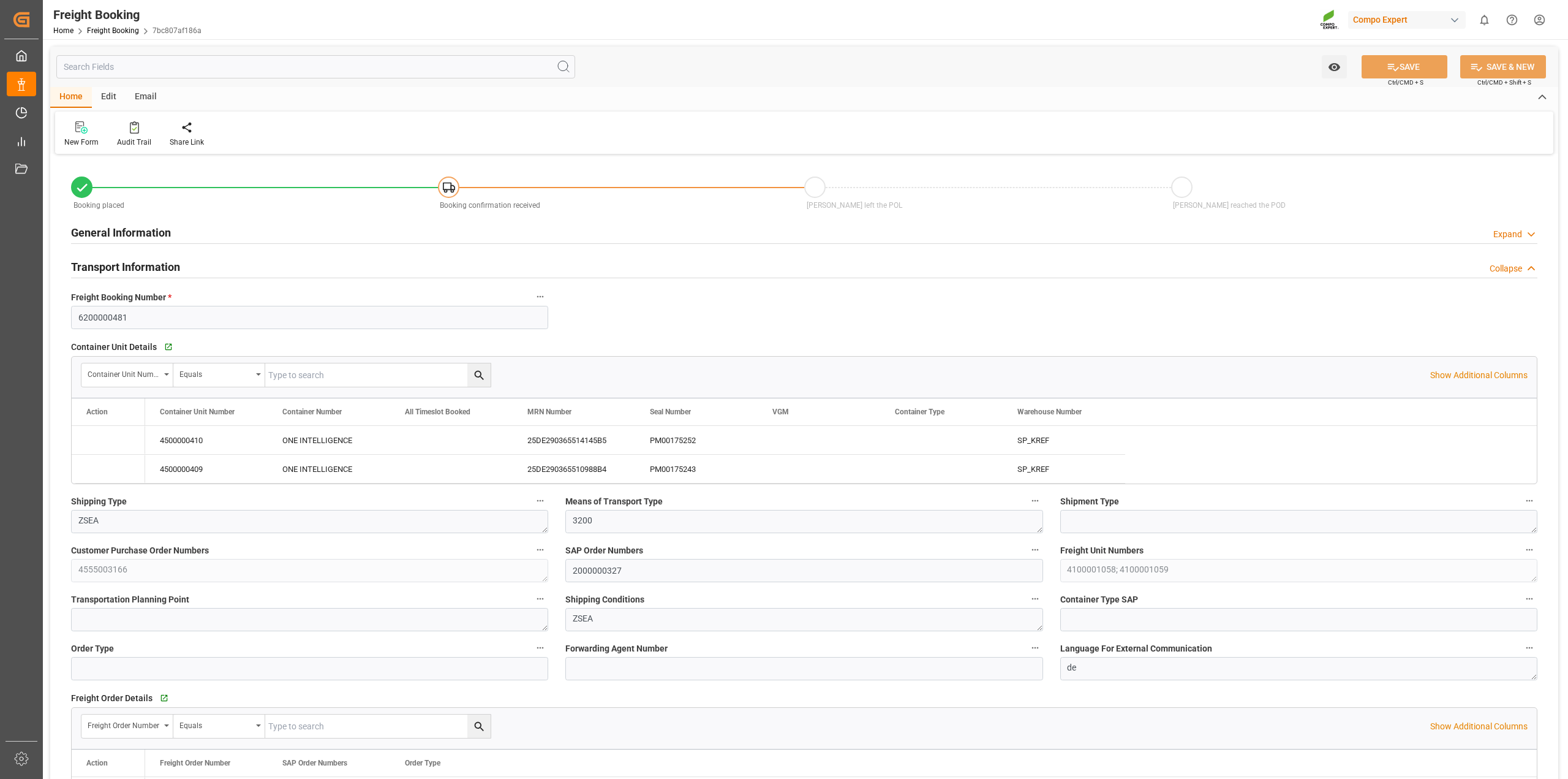
type input "22.08.2025 08:19"
